Goal: Contribute content: Contribute content

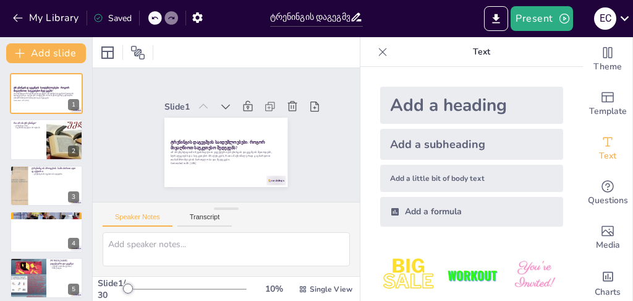
checkbox input "true"
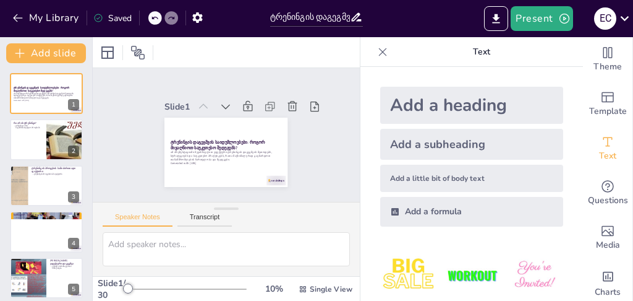
checkbox input "true"
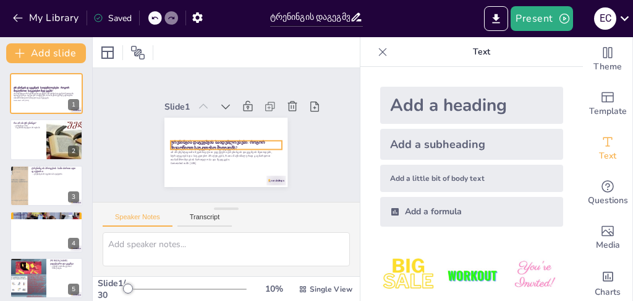
checkbox input "true"
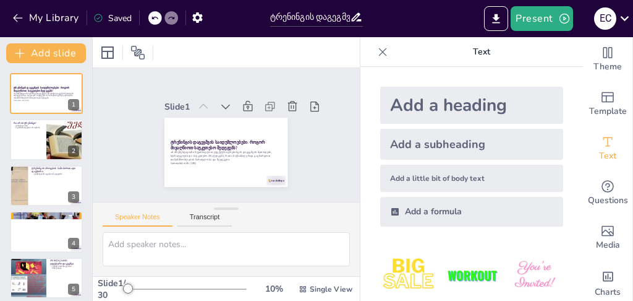
checkbox input "true"
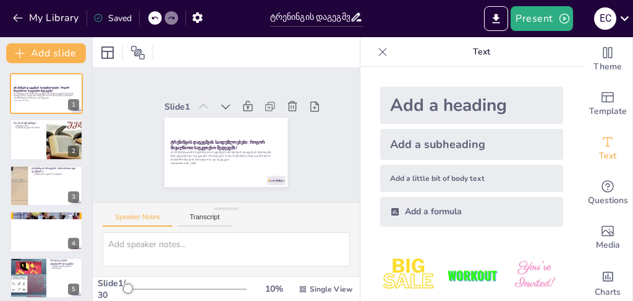
checkbox input "true"
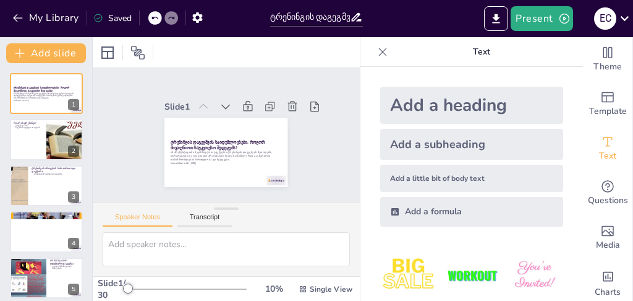
checkbox input "true"
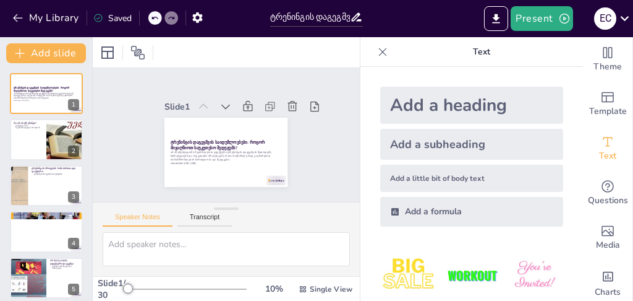
checkbox input "true"
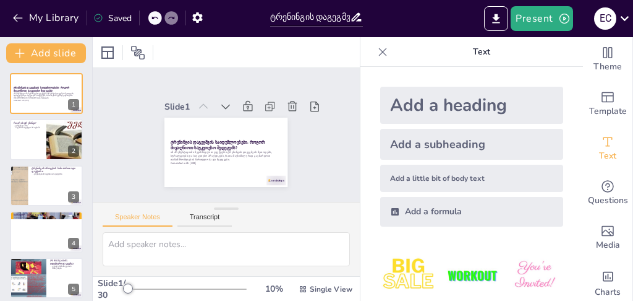
checkbox input "true"
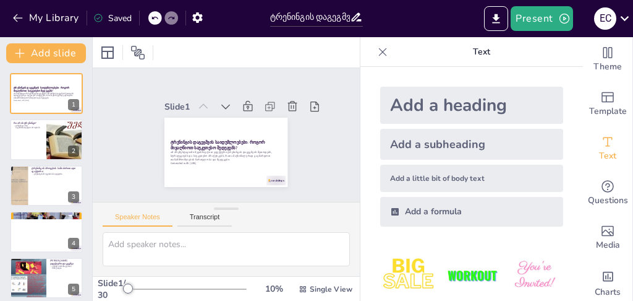
checkbox input "true"
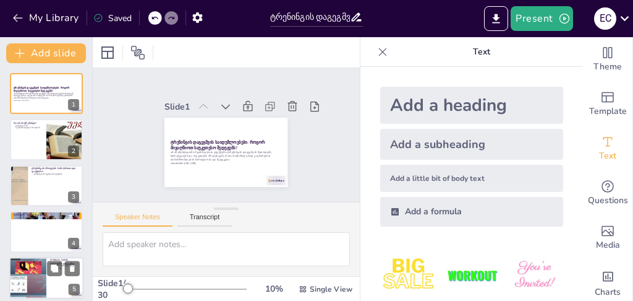
checkbox input "true"
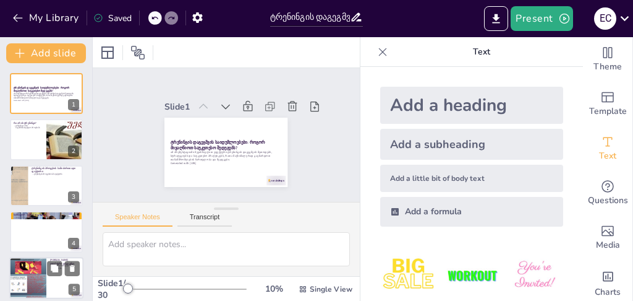
checkbox input "true"
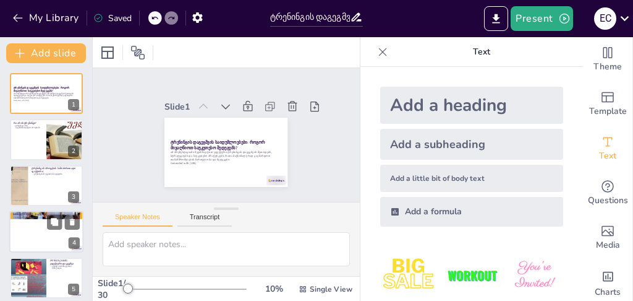
checkbox input "true"
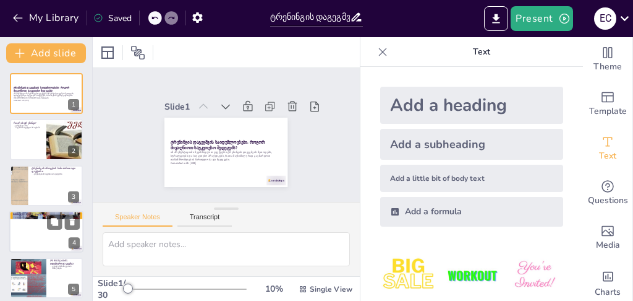
checkbox input "true"
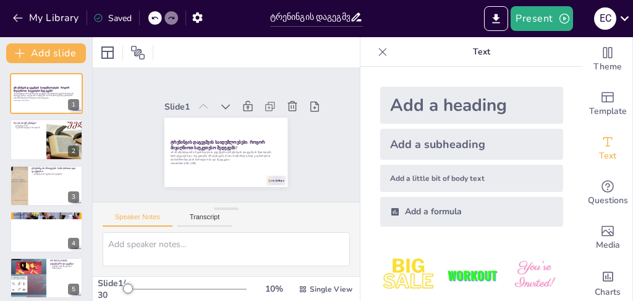
checkbox input "true"
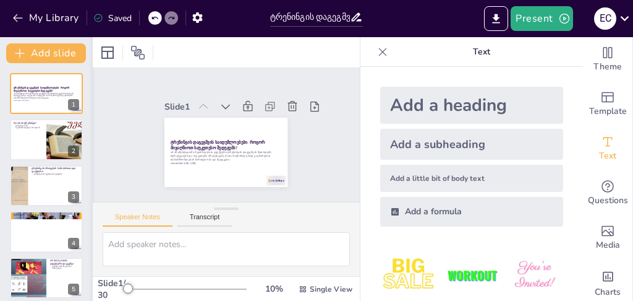
checkbox input "true"
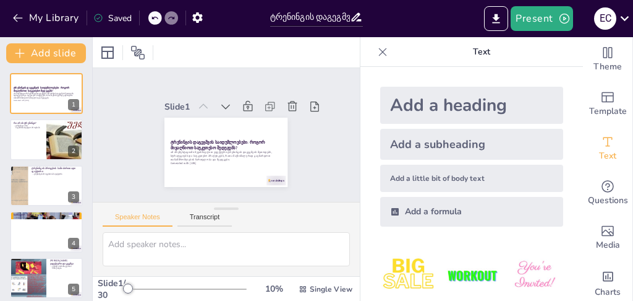
checkbox input "true"
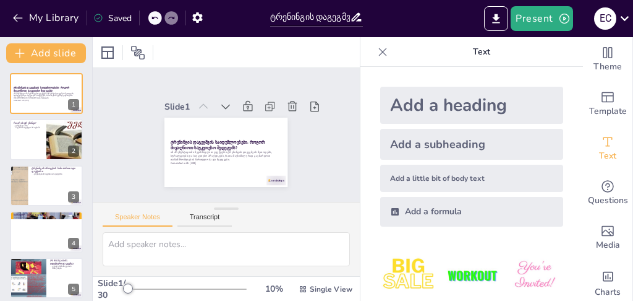
checkbox input "true"
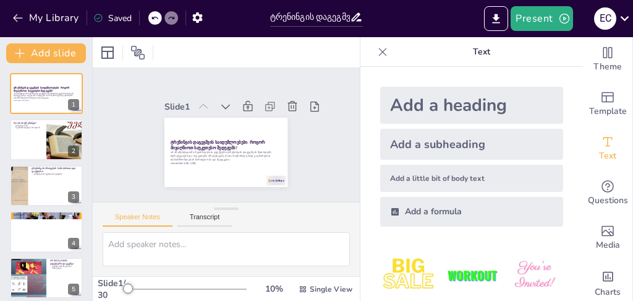
checkbox input "true"
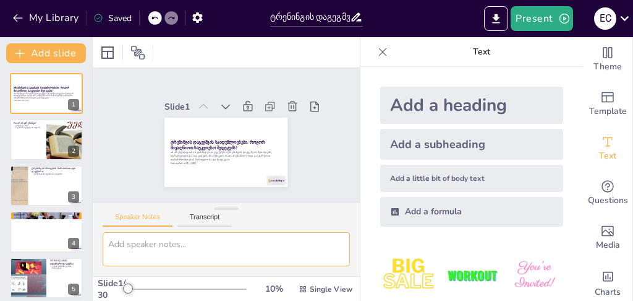
click at [311, 243] on textarea at bounding box center [226, 249] width 247 height 34
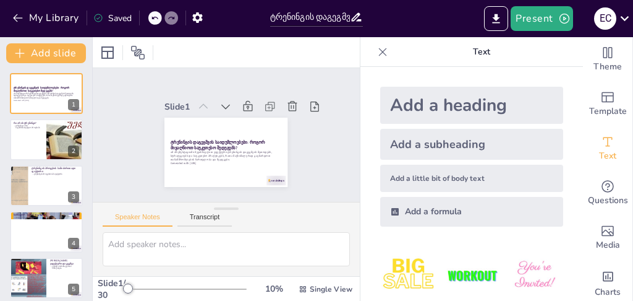
checkbox input "true"
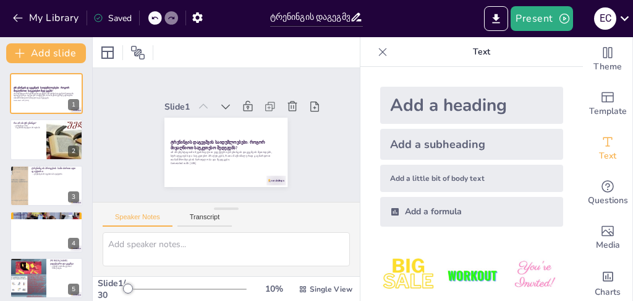
checkbox input "true"
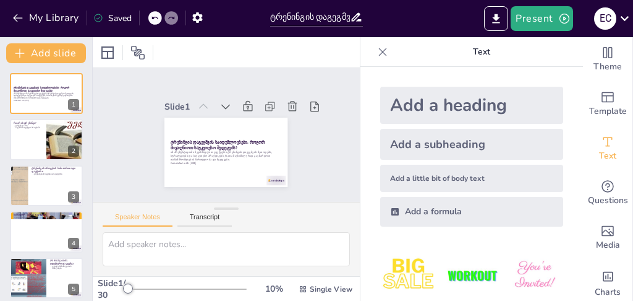
click at [377, 49] on icon at bounding box center [383, 52] width 12 height 12
checkbox input "true"
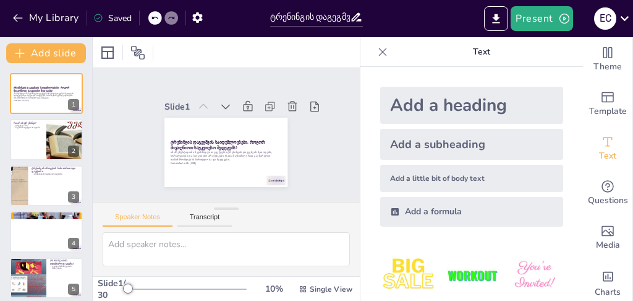
checkbox input "true"
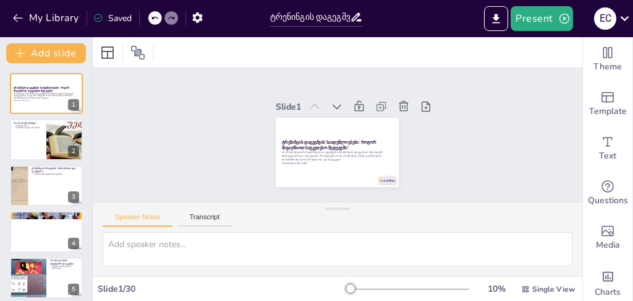
checkbox input "true"
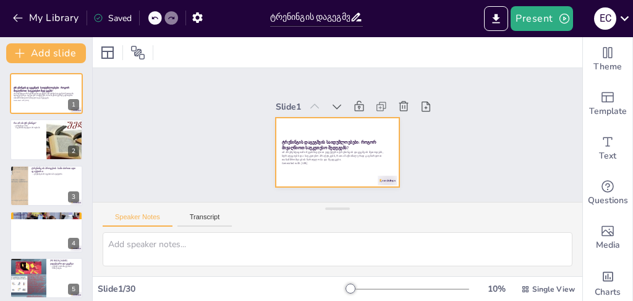
checkbox input "true"
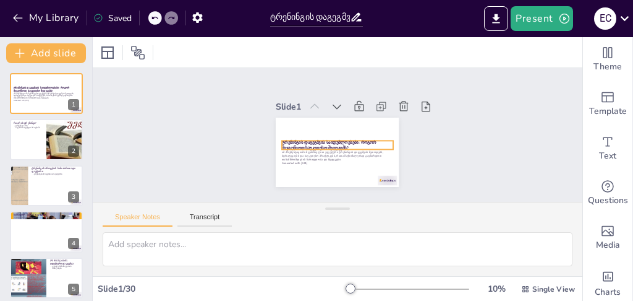
checkbox input "true"
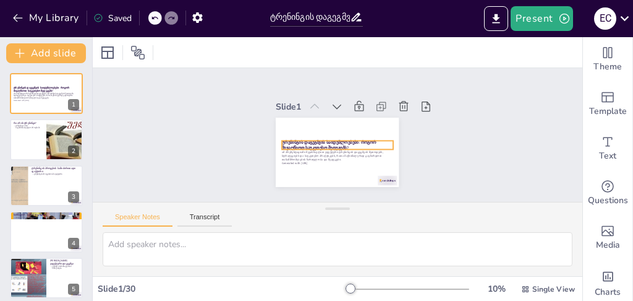
checkbox input "true"
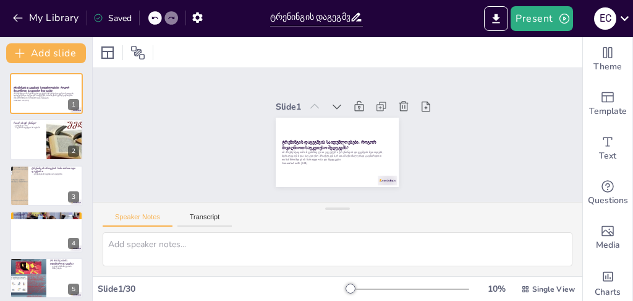
checkbox input "true"
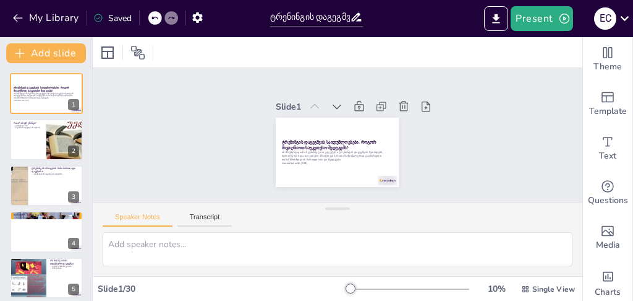
checkbox input "true"
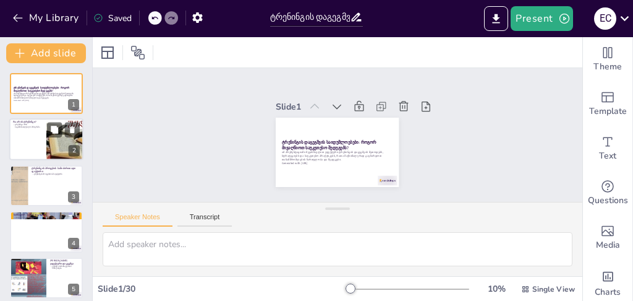
checkbox input "true"
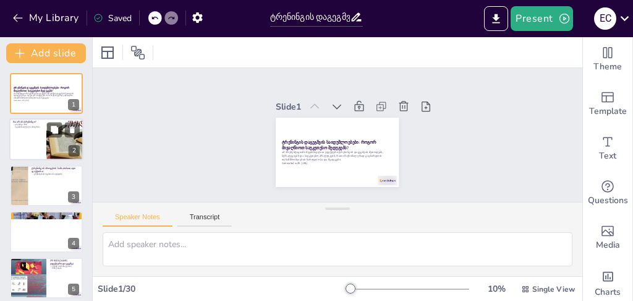
click at [27, 130] on div at bounding box center [46, 140] width 74 height 42
checkbox input "true"
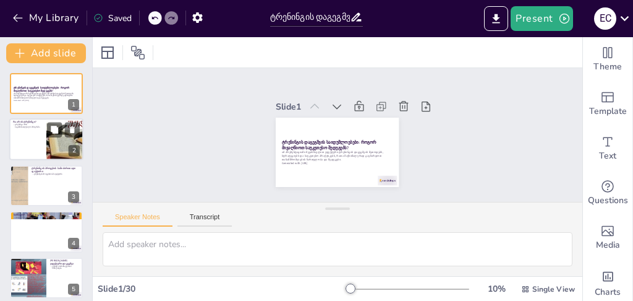
checkbox input "true"
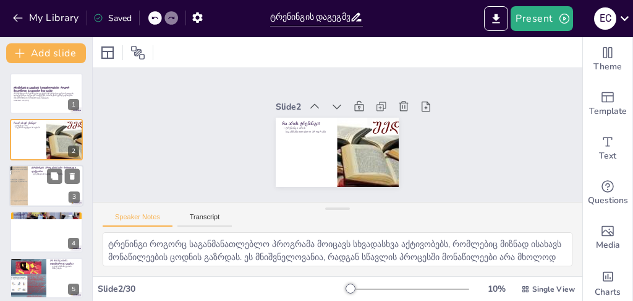
checkbox input "true"
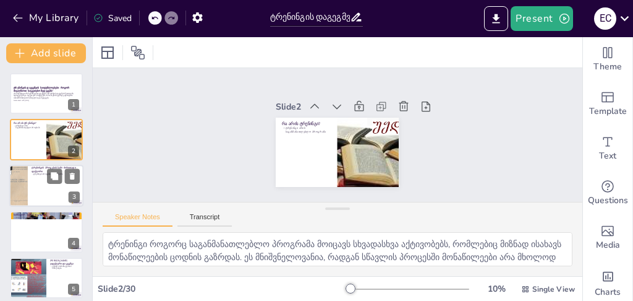
checkbox input "true"
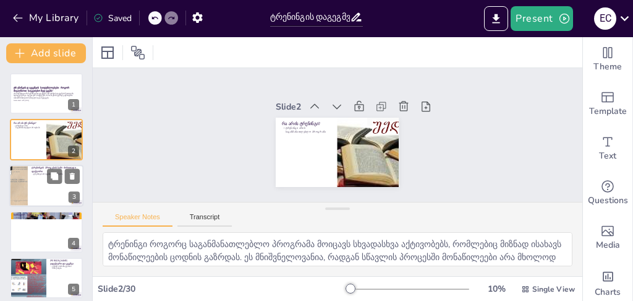
click at [39, 176] on div at bounding box center [46, 186] width 74 height 42
checkbox input "true"
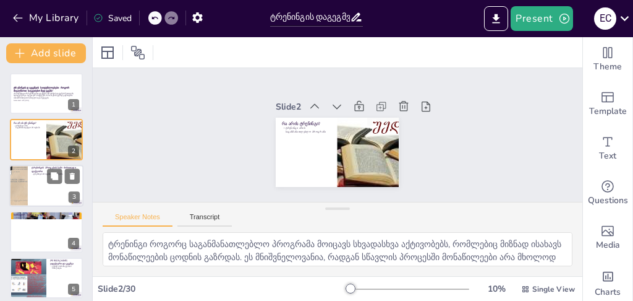
checkbox input "true"
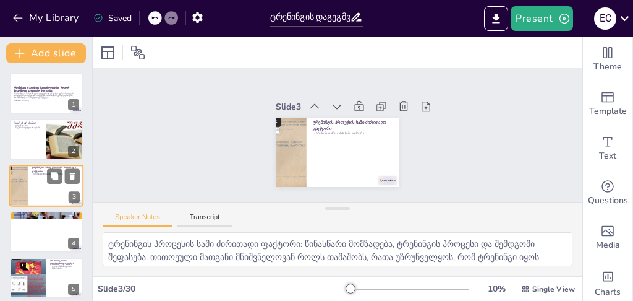
scroll to position [3, 0]
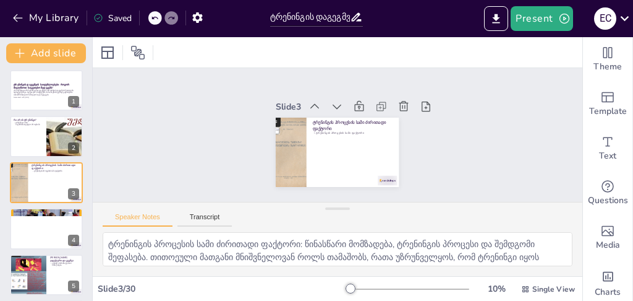
checkbox input "true"
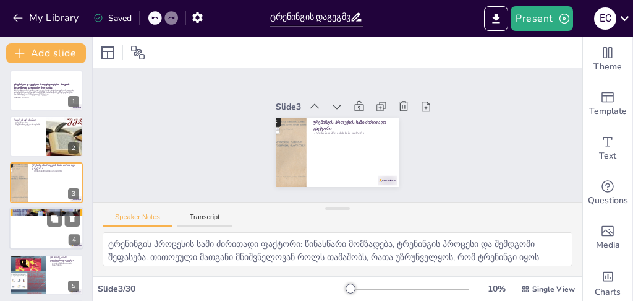
checkbox input "true"
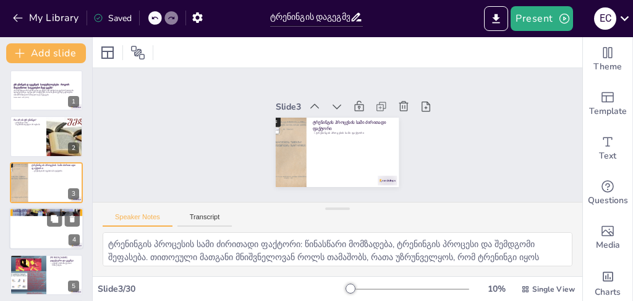
checkbox input "true"
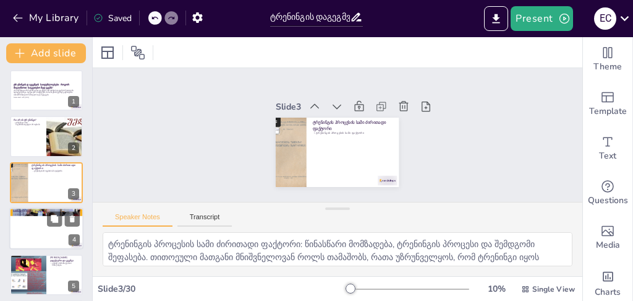
checkbox input "true"
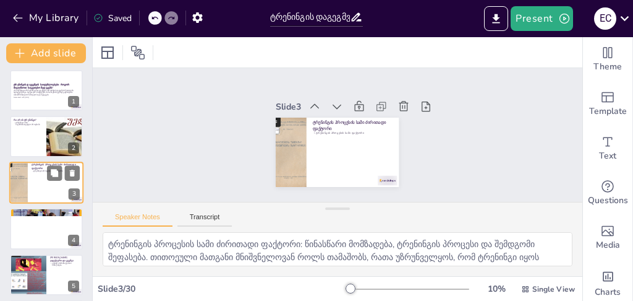
checkbox input "true"
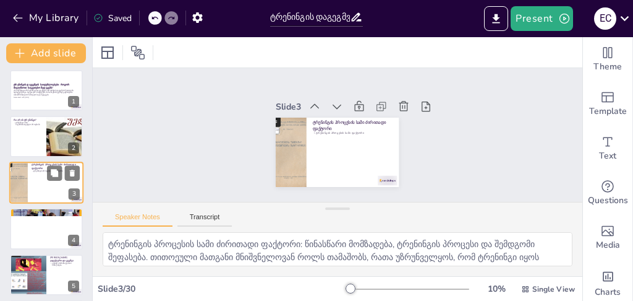
checkbox input "true"
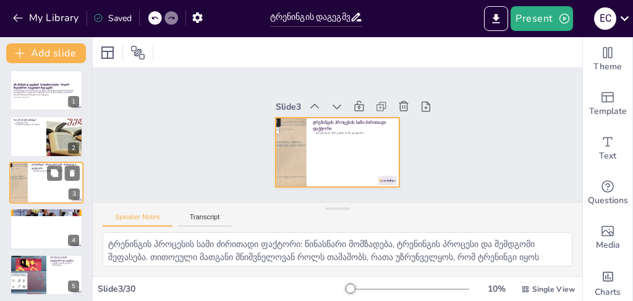
checkbox input "true"
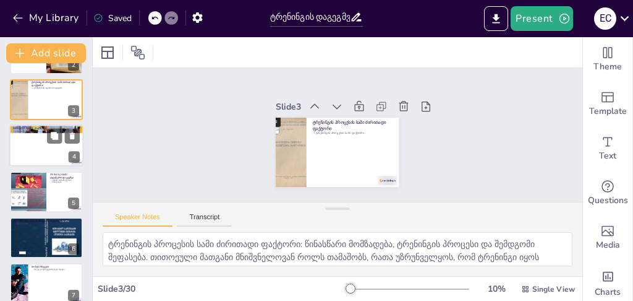
checkbox input "true"
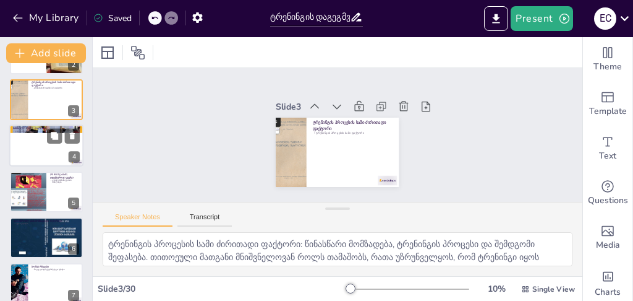
click at [43, 140] on div at bounding box center [46, 145] width 74 height 42
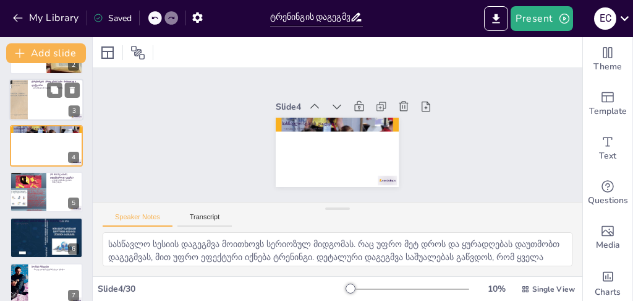
scroll to position [49, 0]
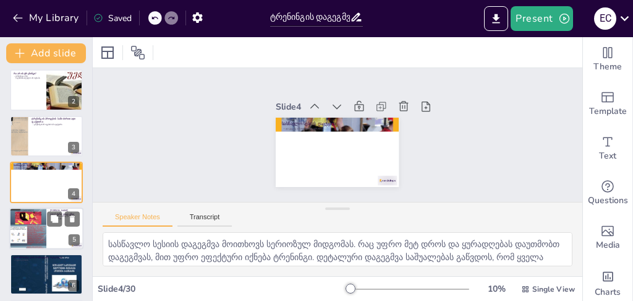
click at [28, 218] on div at bounding box center [27, 228] width 37 height 49
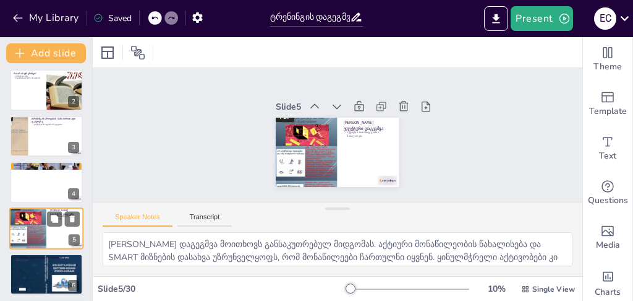
scroll to position [95, 0]
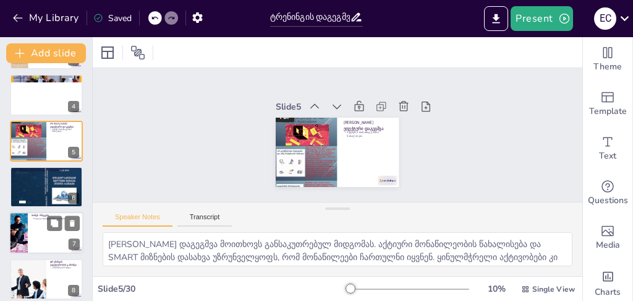
click at [32, 229] on div at bounding box center [46, 233] width 74 height 42
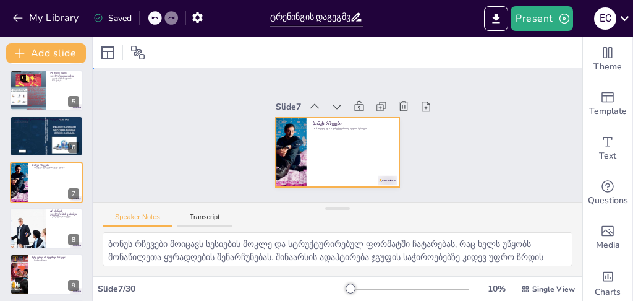
click at [324, 136] on div at bounding box center [337, 152] width 123 height 69
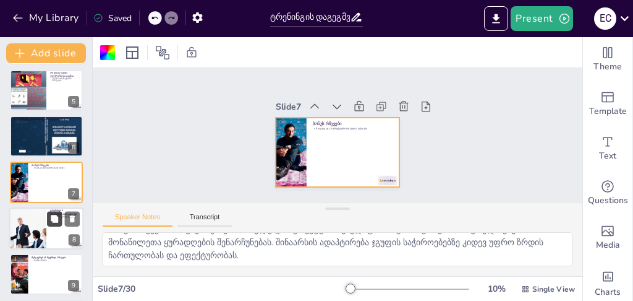
click at [48, 221] on button at bounding box center [54, 218] width 15 height 15
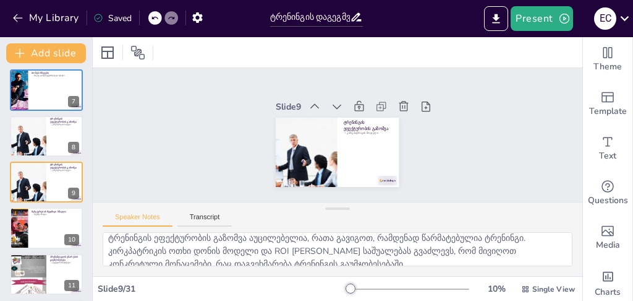
scroll to position [0, 0]
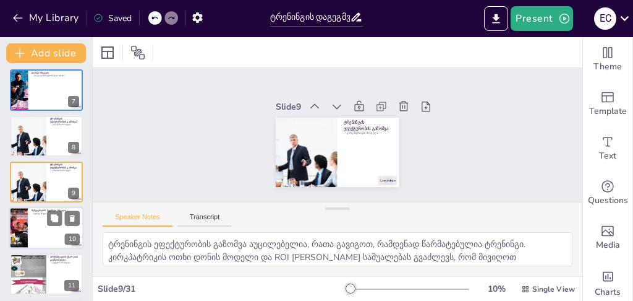
click at [33, 217] on div at bounding box center [46, 228] width 74 height 42
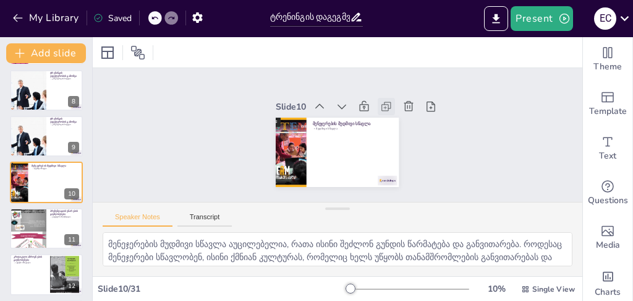
click at [383, 100] on icon at bounding box center [386, 106] width 12 height 12
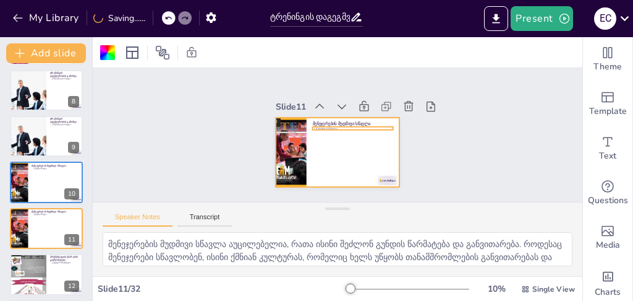
click at [353, 126] on p "მუდმივი სწავლა" at bounding box center [353, 128] width 80 height 4
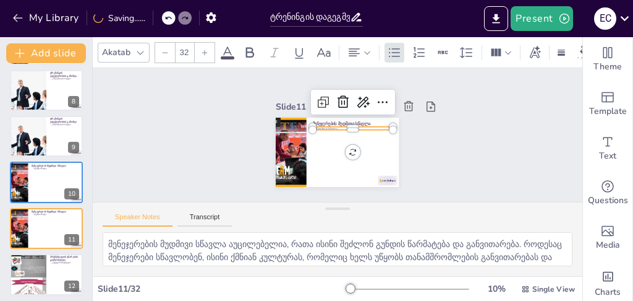
click at [204, 49] on icon at bounding box center [204, 52] width 7 height 7
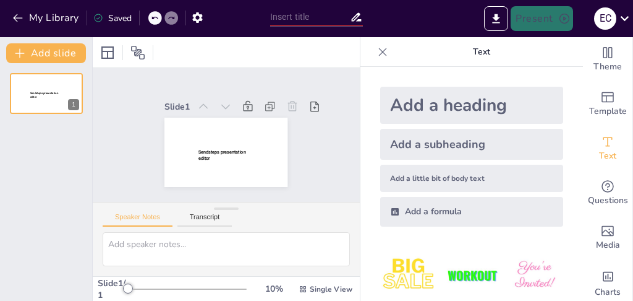
type input "ტრენინგის დაგეგმვის საიდუმლოებები: როგორ მივაღწიოთ საუკეთესო შედეგებს?"
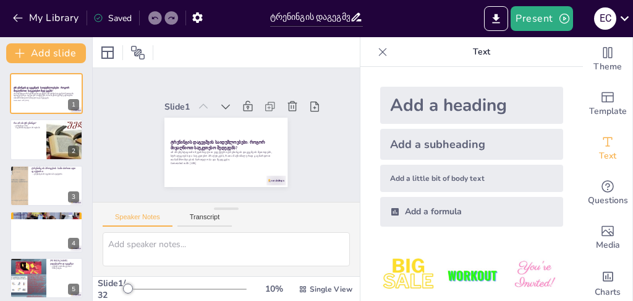
checkbox input "true"
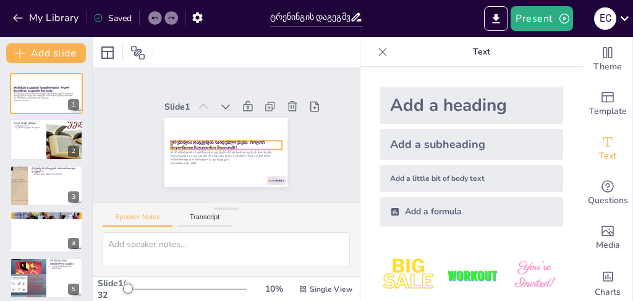
checkbox input "true"
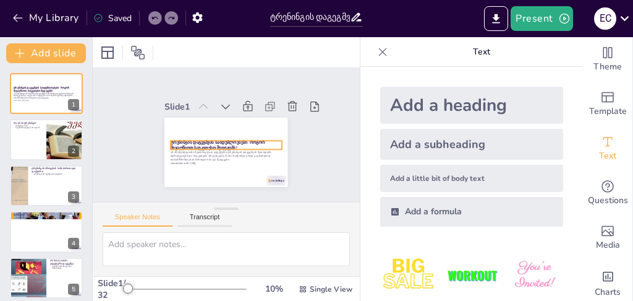
checkbox input "true"
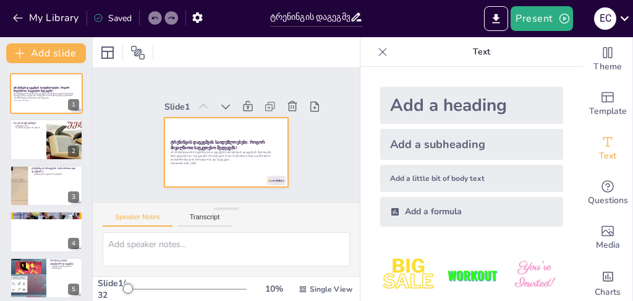
checkbox input "true"
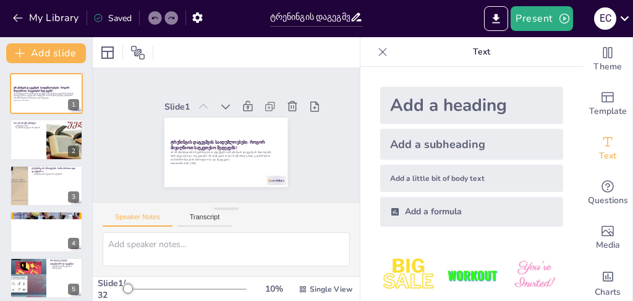
checkbox input "true"
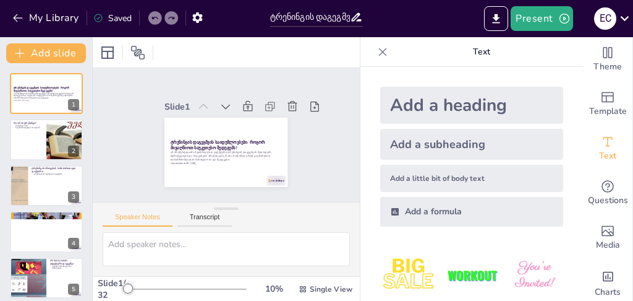
checkbox input "true"
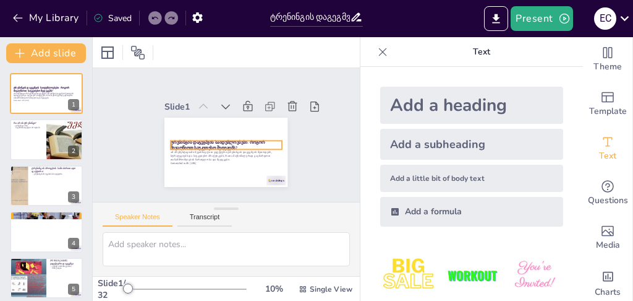
checkbox input "true"
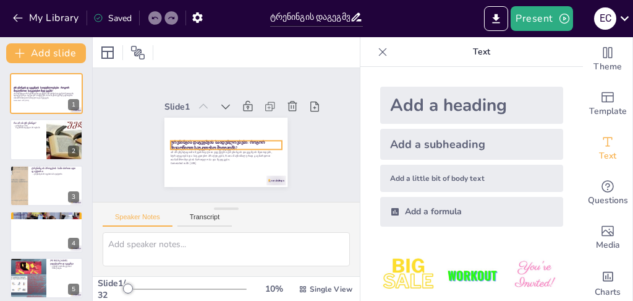
checkbox input "true"
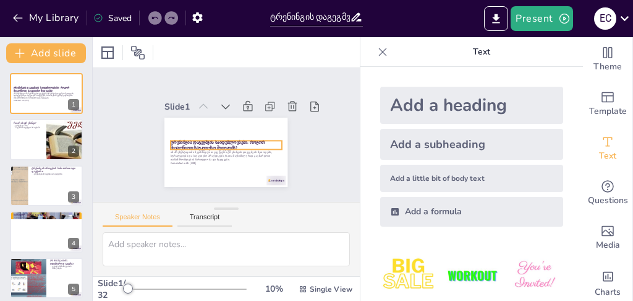
checkbox input "true"
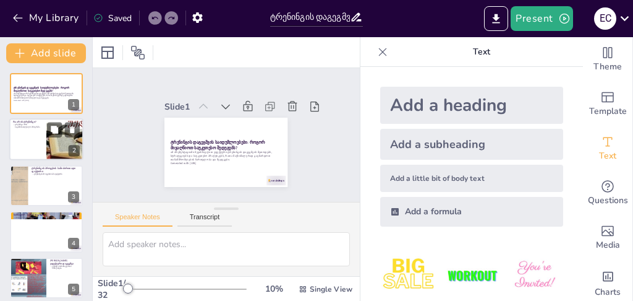
checkbox input "true"
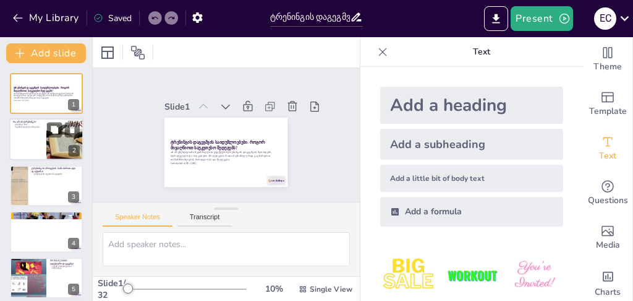
checkbox input "true"
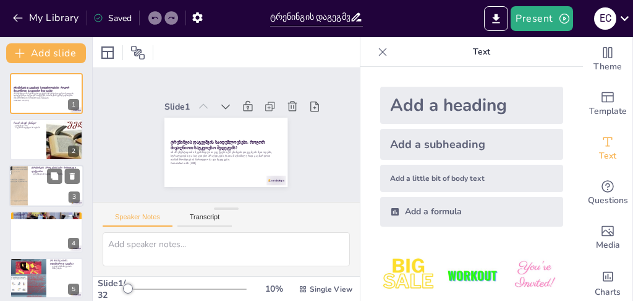
checkbox input "true"
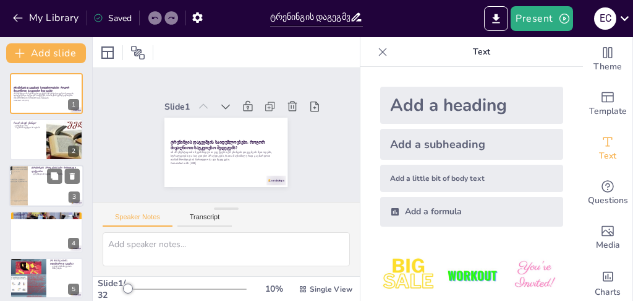
checkbox input "true"
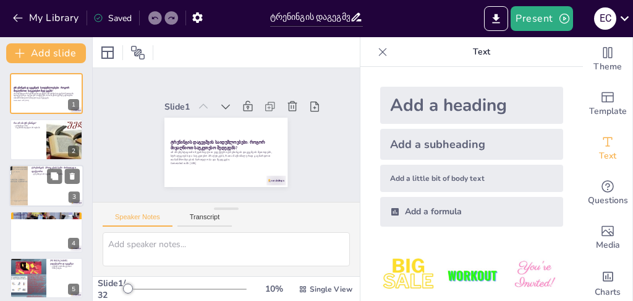
checkbox input "true"
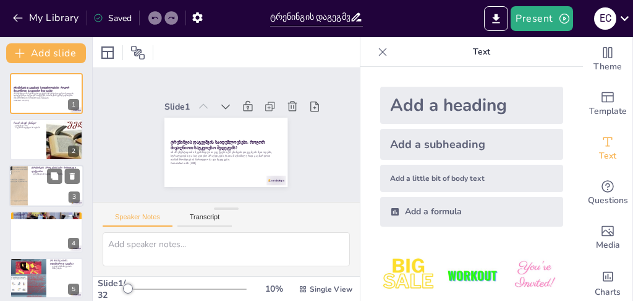
checkbox input "true"
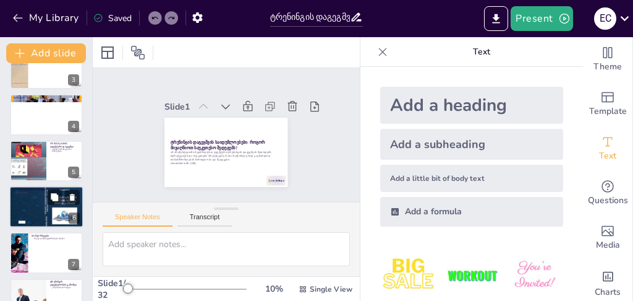
checkbox input "true"
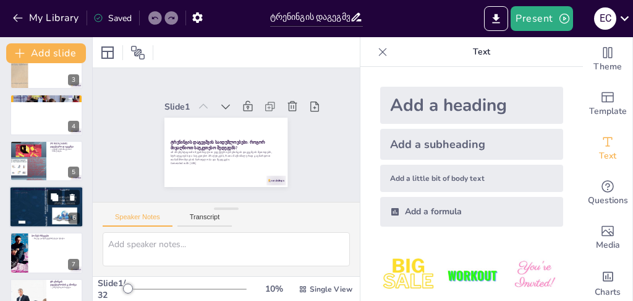
scroll to position [124, 0]
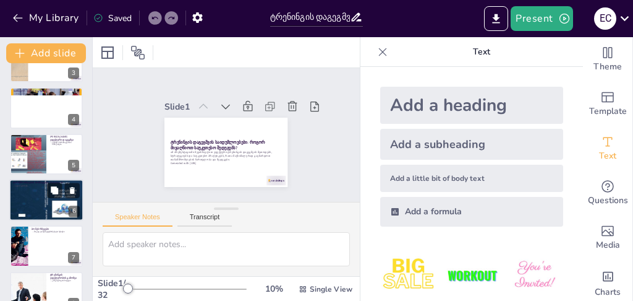
checkbox input "true"
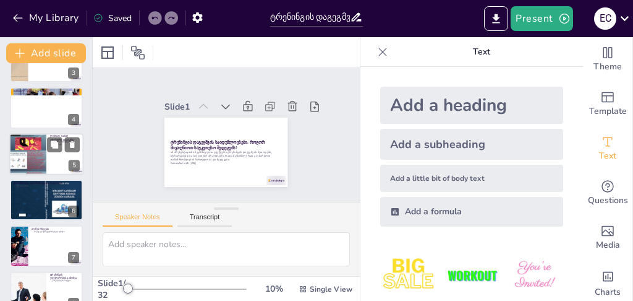
checkbox input "true"
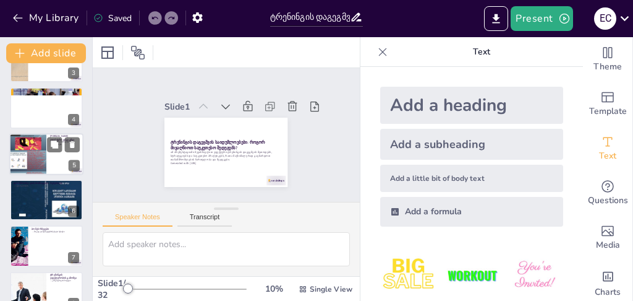
checkbox input "true"
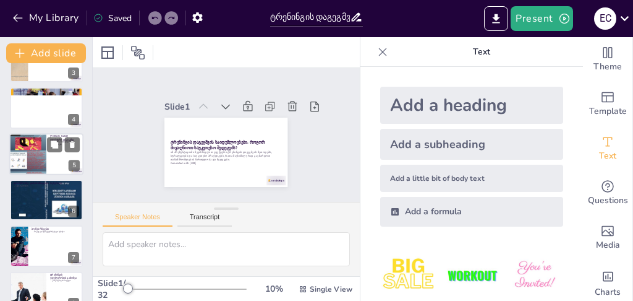
click at [36, 145] on div at bounding box center [27, 153] width 37 height 49
type textarea "[PERSON_NAME] დაგეგმვა მოითხოვს განსაკუთრებულ მიდგომას. აქტიური მონაწილეობის წა…"
checkbox input "true"
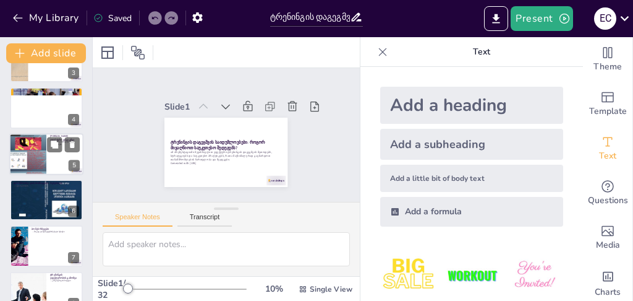
checkbox input "true"
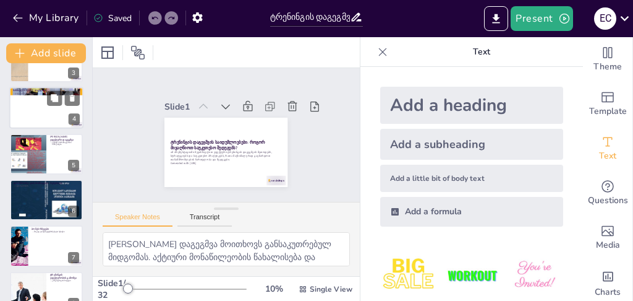
scroll to position [95, 0]
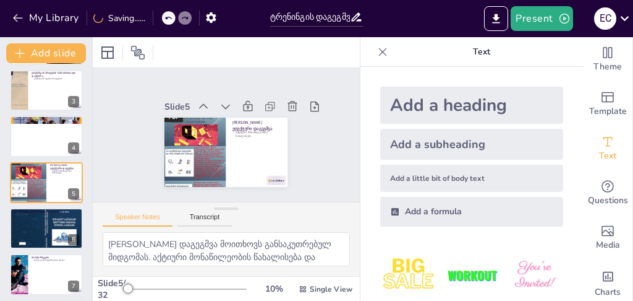
checkbox input "true"
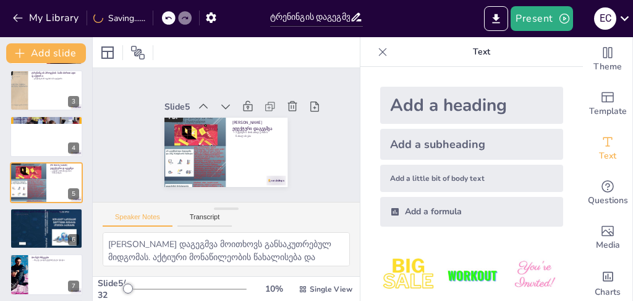
checkbox input "true"
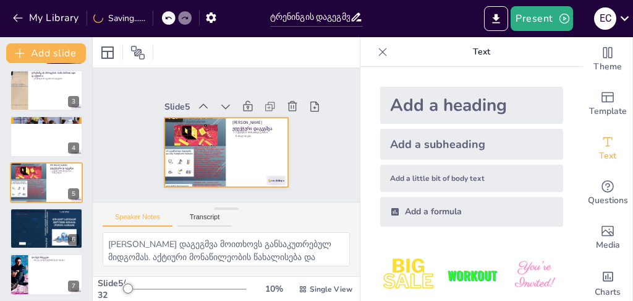
checkbox input "true"
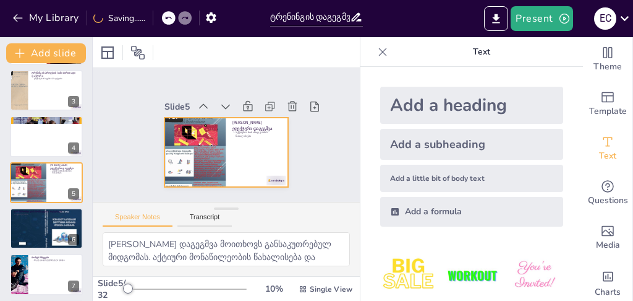
checkbox input "true"
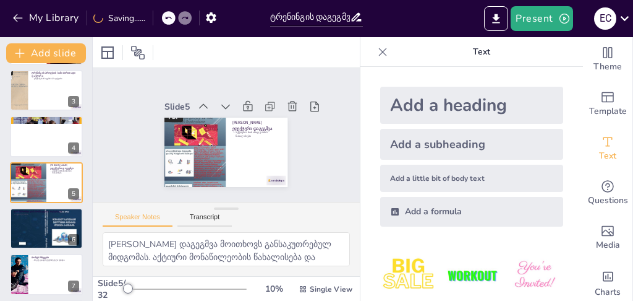
click at [377, 54] on icon at bounding box center [383, 52] width 12 height 12
checkbox input "true"
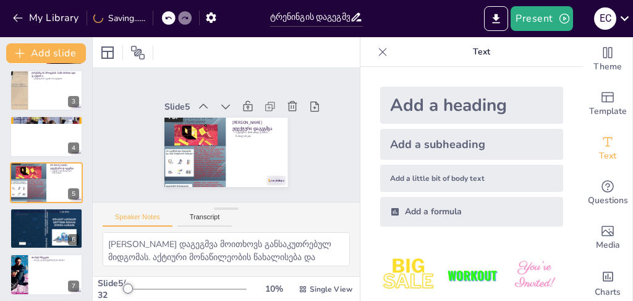
checkbox input "true"
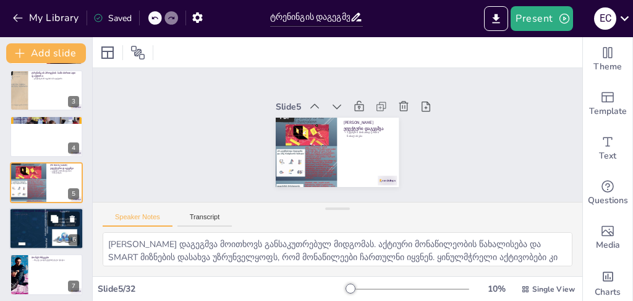
checkbox input "true"
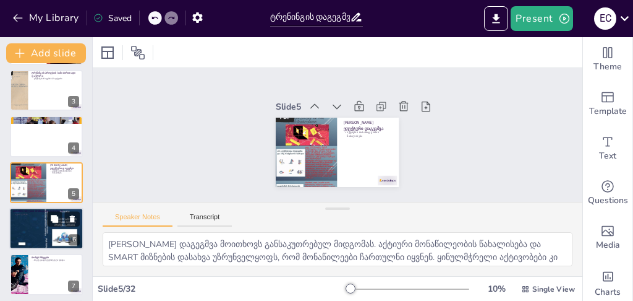
click at [31, 227] on div at bounding box center [46, 228] width 74 height 51
type textarea "აუდიო კლიპები, ვებინარების ჩანაწერები და ვიდეო მასალები მნიშვნელოვანია, რადგან …"
checkbox input "true"
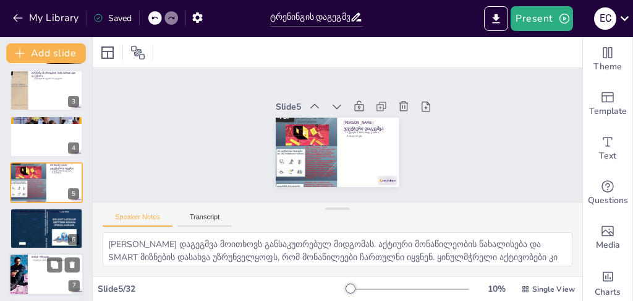
checkbox input "true"
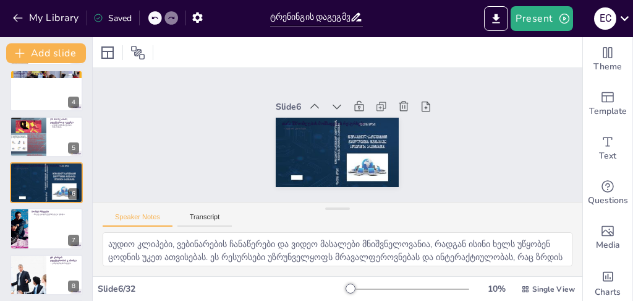
checkbox input "true"
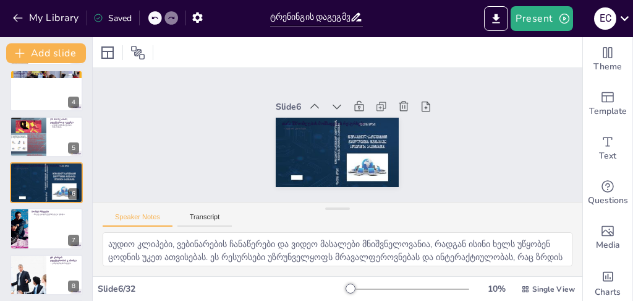
checkbox input "true"
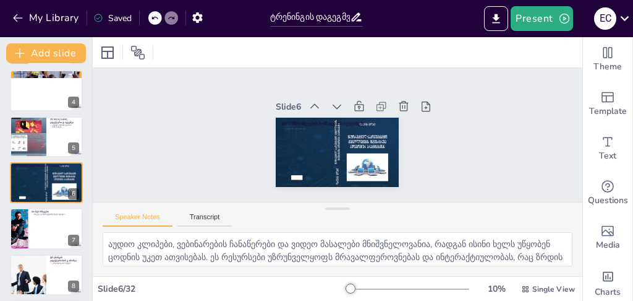
checkbox input "true"
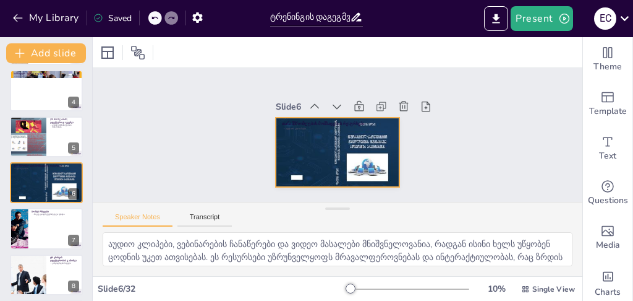
checkbox input "true"
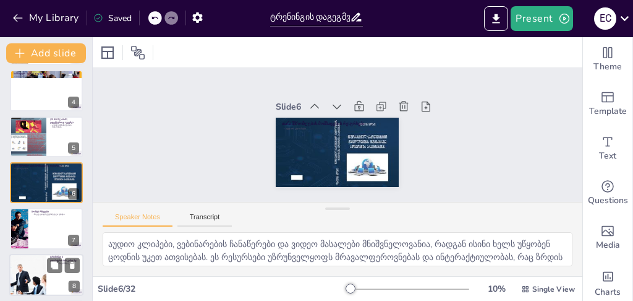
checkbox input "true"
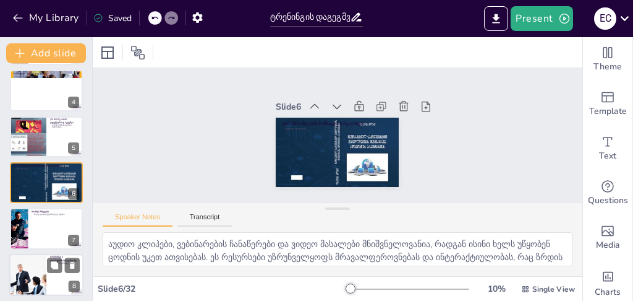
checkbox input "true"
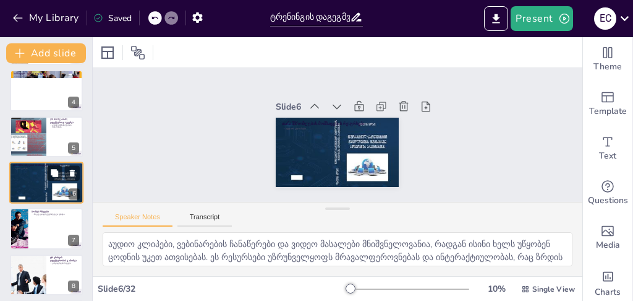
checkbox input "true"
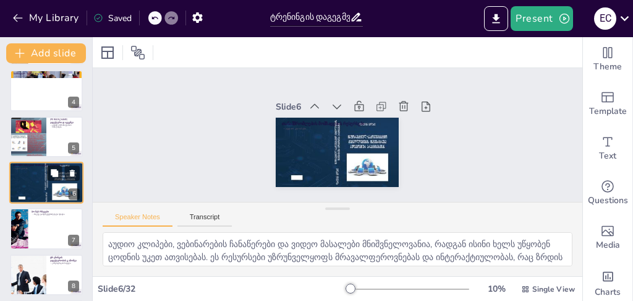
checkbox input "true"
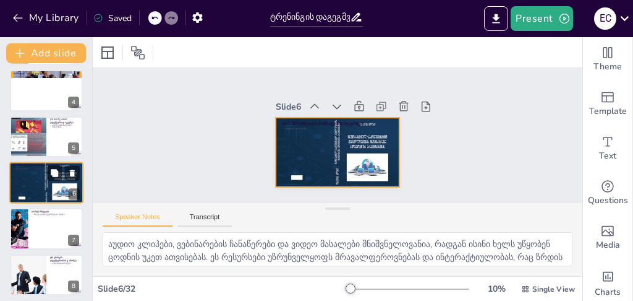
checkbox input "true"
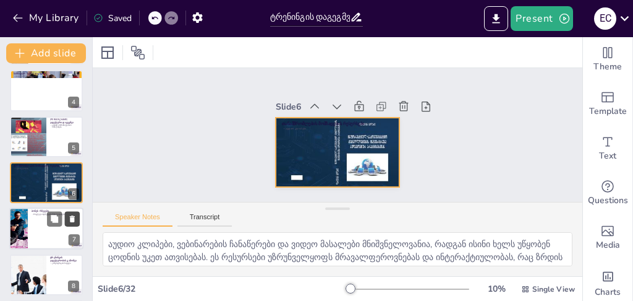
checkbox input "true"
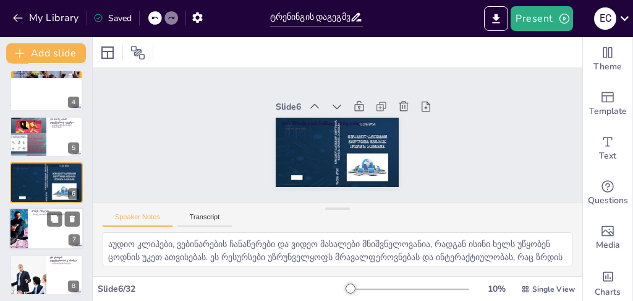
checkbox input "true"
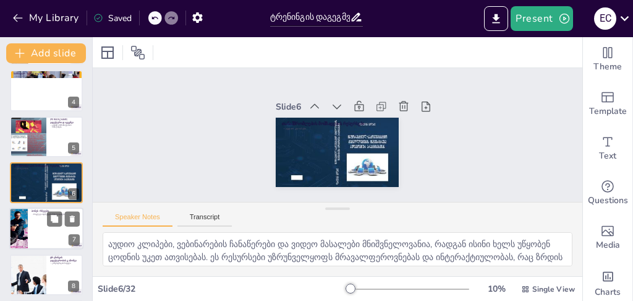
checkbox input "true"
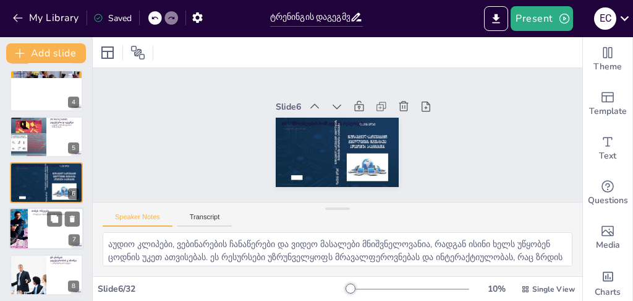
click at [26, 221] on div at bounding box center [18, 229] width 32 height 42
type textarea "ბონუს რჩევები მოიცავს სესიების მოკლე და სტრუქტურირებულ ფორმატში ჩატარებას, რაც …"
checkbox input "true"
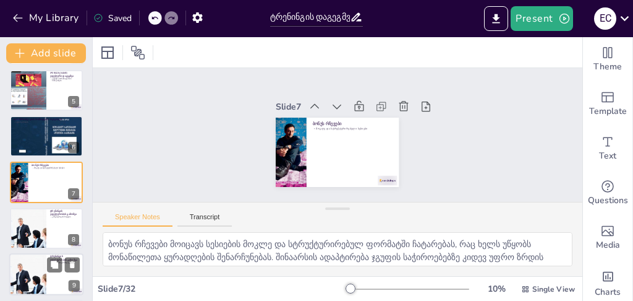
click at [41, 272] on div at bounding box center [27, 274] width 63 height 42
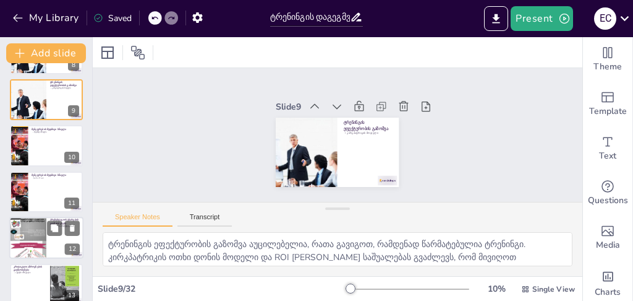
click at [33, 241] on div at bounding box center [27, 237] width 37 height 49
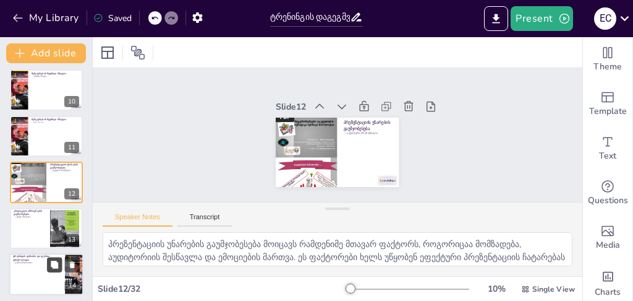
click at [48, 267] on button at bounding box center [54, 264] width 15 height 15
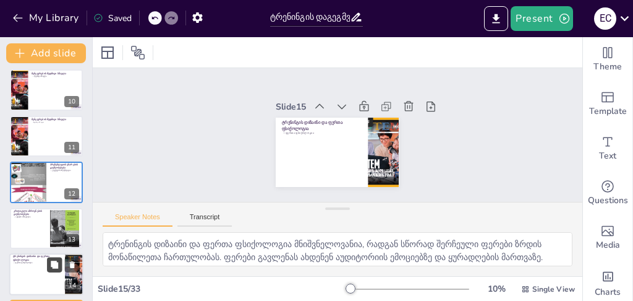
scroll to position [556, 0]
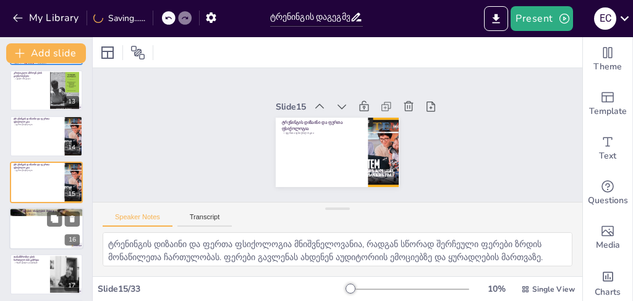
click at [27, 241] on div at bounding box center [46, 228] width 74 height 42
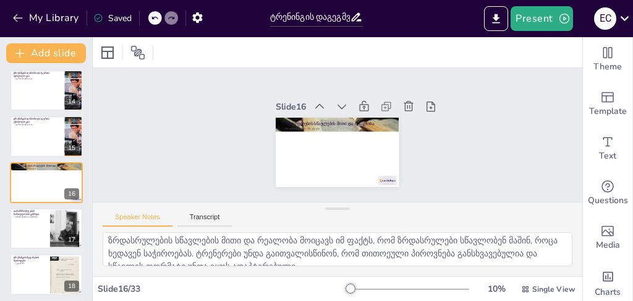
scroll to position [15, 0]
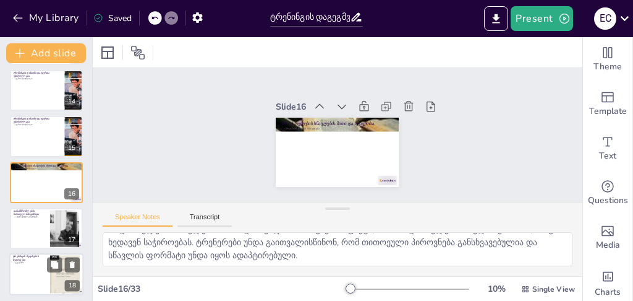
click at [28, 276] on div at bounding box center [46, 275] width 74 height 42
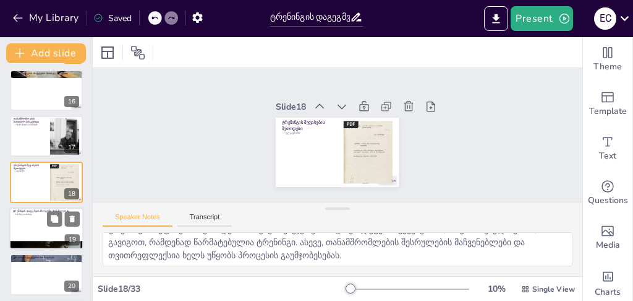
click at [23, 228] on div at bounding box center [46, 228] width 74 height 42
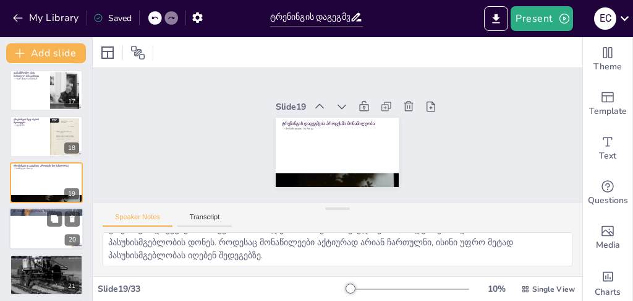
click at [24, 232] on div at bounding box center [46, 228] width 74 height 42
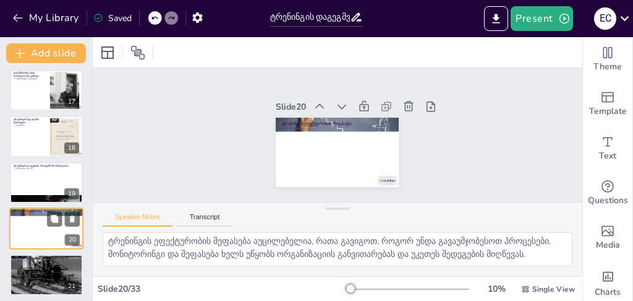
scroll to position [2, 0]
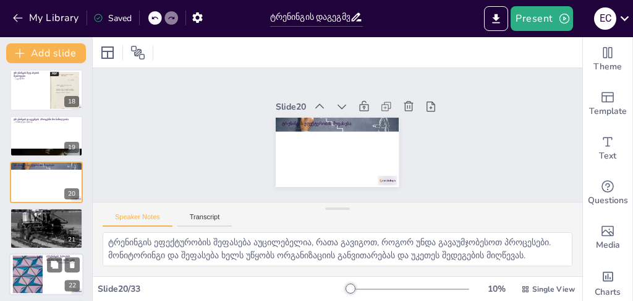
click at [30, 272] on div at bounding box center [27, 274] width 67 height 38
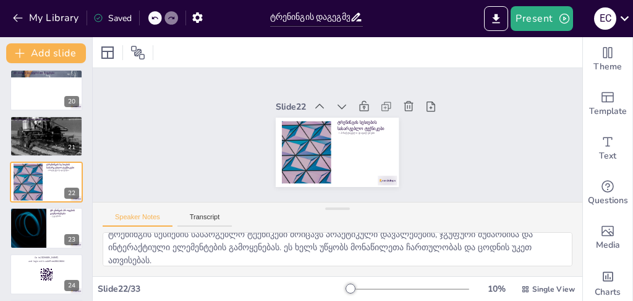
scroll to position [15, 0]
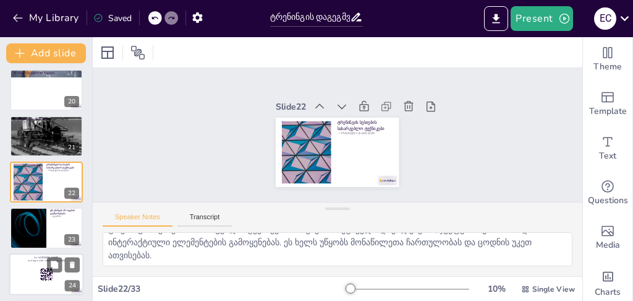
click at [22, 272] on div at bounding box center [46, 274] width 74 height 42
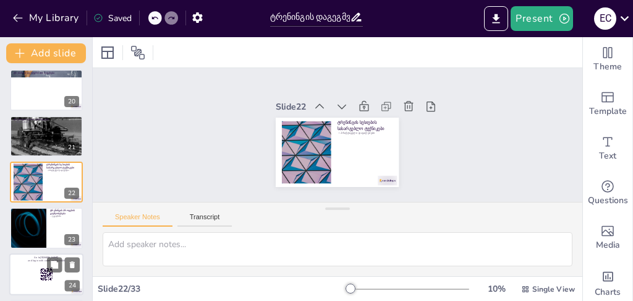
scroll to position [0, 0]
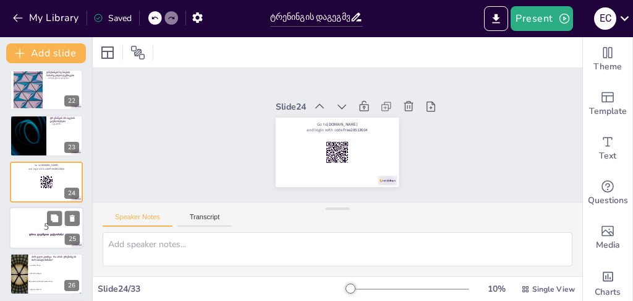
click at [24, 228] on p "5" at bounding box center [46, 227] width 67 height 14
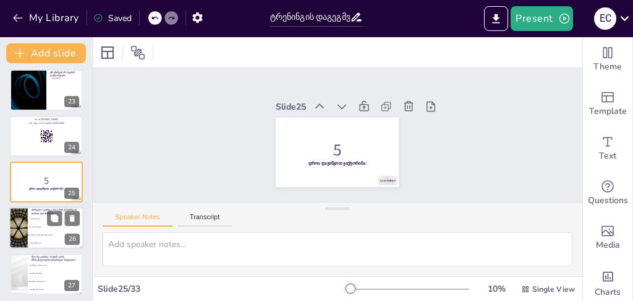
click at [29, 221] on li "ცოდნის გაზრდა" at bounding box center [56, 219] width 56 height 8
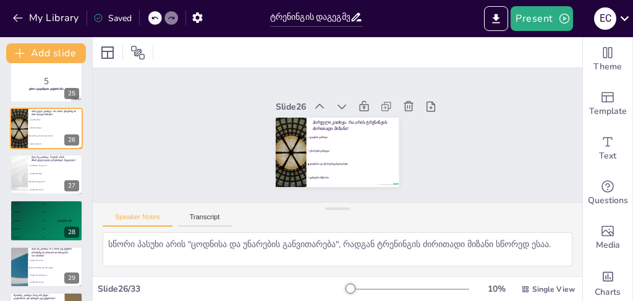
scroll to position [1130, 0]
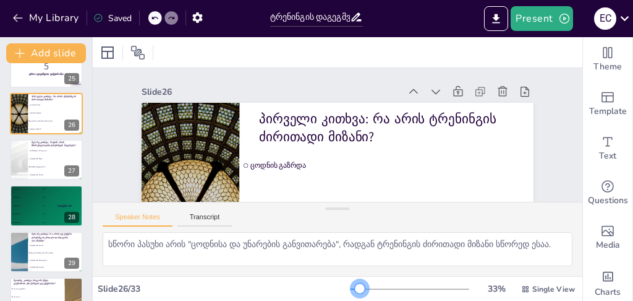
drag, startPoint x: 346, startPoint y: 288, endPoint x: 356, endPoint y: 284, distance: 10.2
click at [356, 284] on div at bounding box center [360, 288] width 10 height 10
